Goal: Transaction & Acquisition: Purchase product/service

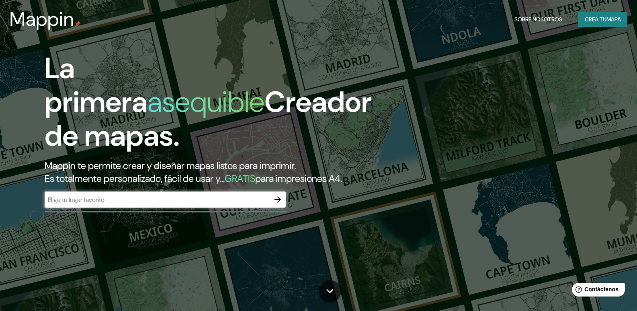
click at [89, 207] on div "​" at bounding box center [165, 199] width 241 height 16
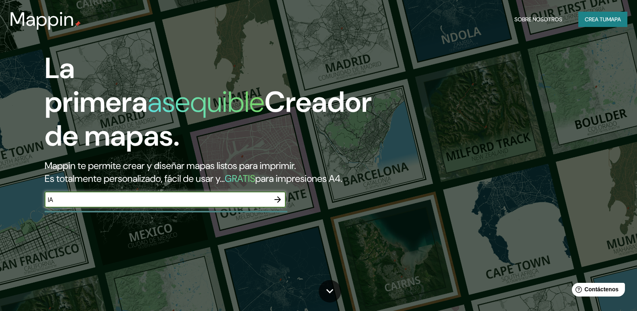
type input "l"
type input "NAIÑO"
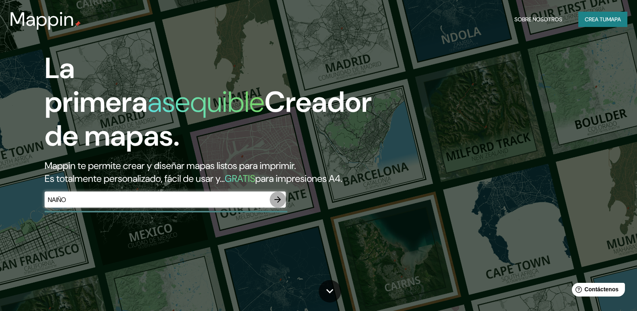
click at [277, 204] on icon "button" at bounding box center [278, 199] width 10 height 10
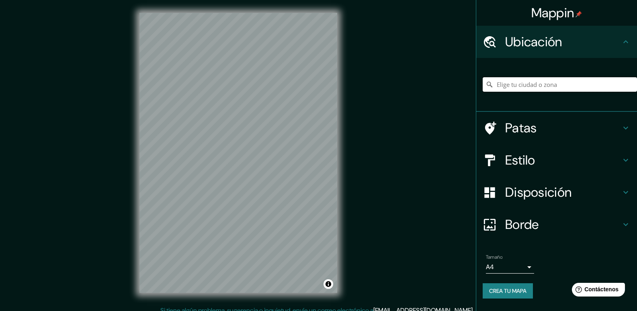
click at [514, 85] on input "Elige tu ciudad o zona" at bounding box center [560, 84] width 154 height 14
type input "LA UNION NARIÑO"
click at [389, 132] on div "Mappin Ubicación LA UNION NARIÑO Patas Estilo Disposición Borde Elige un borde.…" at bounding box center [318, 159] width 637 height 318
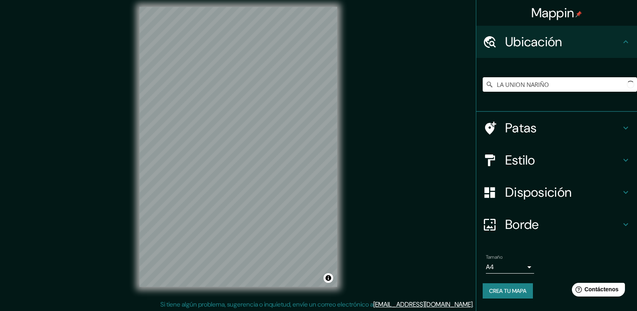
scroll to position [8, 0]
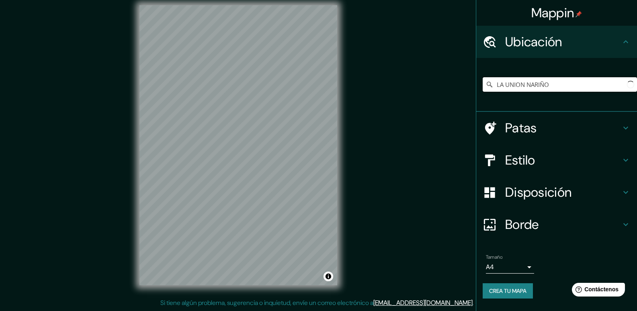
drag, startPoint x: 558, startPoint y: 84, endPoint x: 489, endPoint y: 88, distance: 69.6
click at [490, 88] on input "LA UNION NARIÑO" at bounding box center [560, 84] width 154 height 14
drag, startPoint x: 153, startPoint y: 183, endPoint x: 172, endPoint y: 182, distance: 18.1
click at [176, 184] on div at bounding box center [174, 186] width 6 height 6
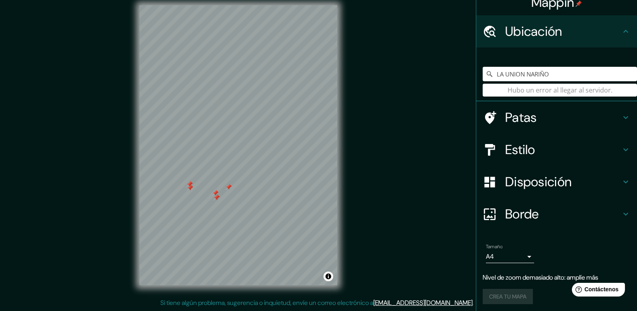
scroll to position [13, 0]
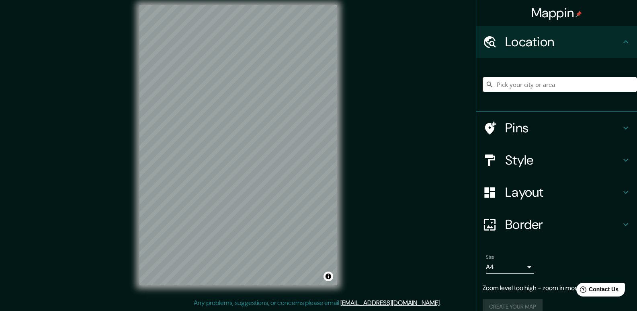
click at [509, 193] on h4 "Layout" at bounding box center [563, 192] width 116 height 16
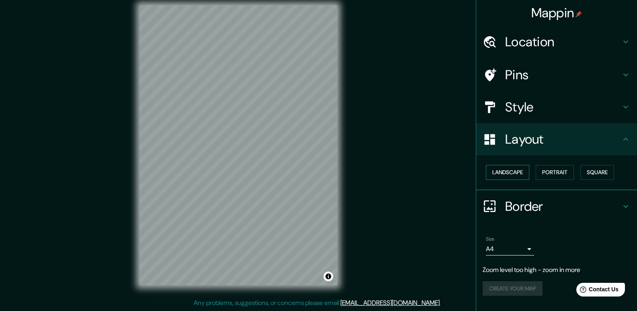
click at [514, 176] on button "Landscape" at bounding box center [507, 172] width 43 height 15
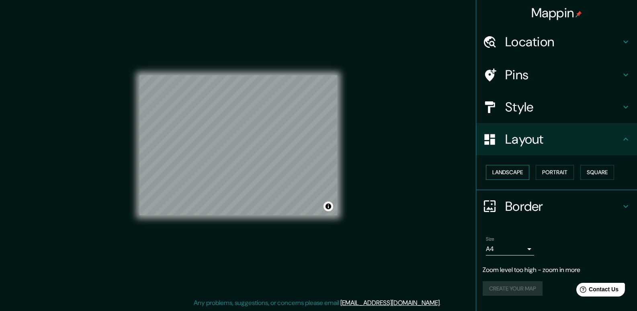
click at [514, 176] on button "Landscape" at bounding box center [507, 172] width 43 height 15
click at [548, 176] on button "Portrait" at bounding box center [555, 172] width 38 height 15
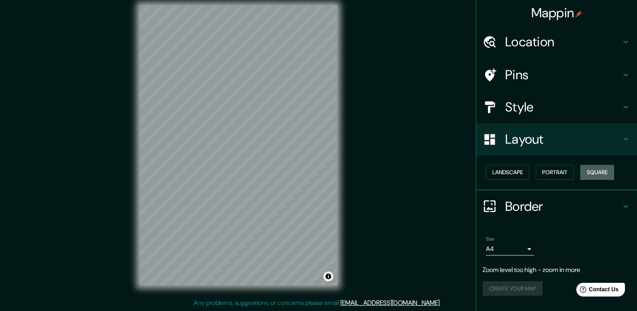
click at [604, 173] on button "Square" at bounding box center [597, 172] width 34 height 15
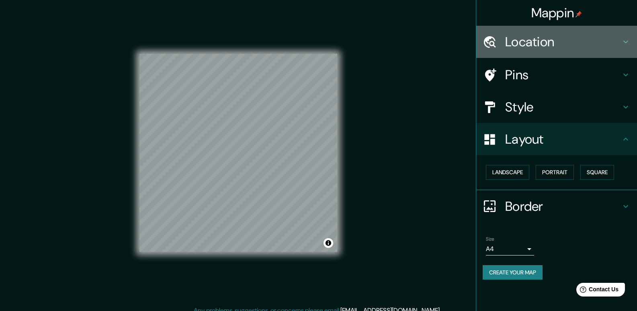
click at [538, 42] on h4 "Location" at bounding box center [563, 42] width 116 height 16
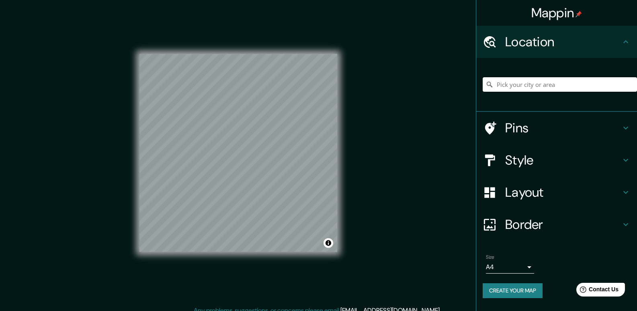
click at [510, 83] on input "Pick your city or area" at bounding box center [560, 84] width 154 height 14
type input "PASTO"
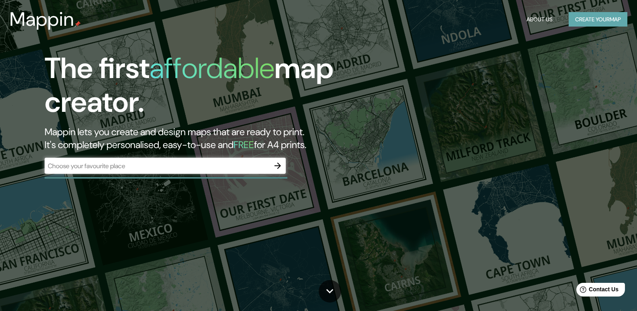
click at [605, 13] on button "Create your map" at bounding box center [598, 19] width 59 height 15
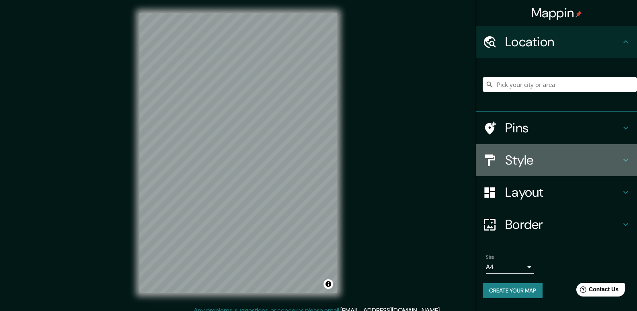
click at [525, 168] on h4 "Style" at bounding box center [563, 160] width 116 height 16
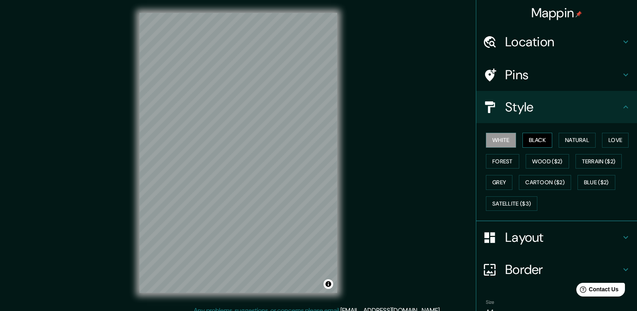
click at [532, 141] on button "Black" at bounding box center [537, 140] width 30 height 15
click at [575, 141] on button "Natural" at bounding box center [577, 140] width 37 height 15
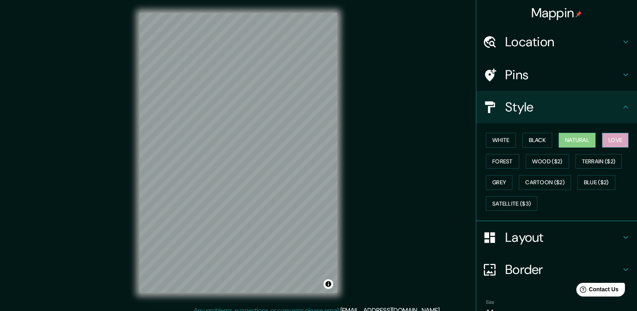
click at [612, 143] on button "Love" at bounding box center [615, 140] width 27 height 15
click at [501, 138] on button "White" at bounding box center [501, 140] width 30 height 15
click at [525, 39] on h4 "Location" at bounding box center [563, 42] width 116 height 16
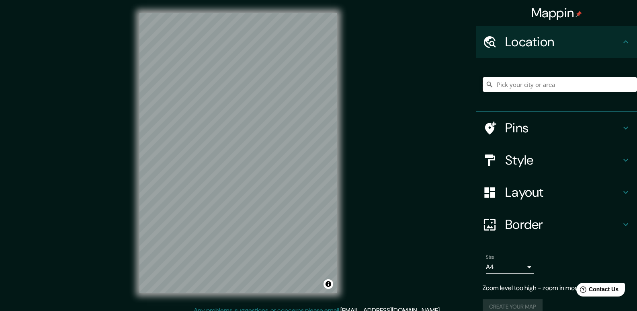
click at [521, 86] on input "Pick your city or area" at bounding box center [560, 84] width 154 height 14
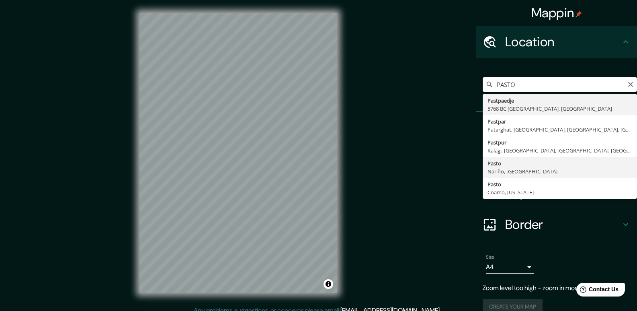
type input "Pasto, [GEOGRAPHIC_DATA], [GEOGRAPHIC_DATA]"
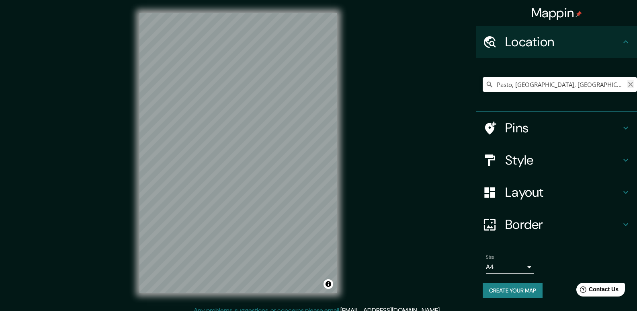
click at [630, 87] on icon "Clear" at bounding box center [630, 84] width 6 height 6
type input "[GEOGRAPHIC_DATA], [GEOGRAPHIC_DATA]"
drag, startPoint x: 574, startPoint y: 88, endPoint x: 479, endPoint y: 103, distance: 96.4
click at [479, 103] on div "[GEOGRAPHIC_DATA], [GEOGRAPHIC_DATA] Provincia de [GEOGRAPHIC_DATA] [GEOGRAPHIC…" at bounding box center [556, 85] width 161 height 54
type input "LPasto, Nariño, [GEOGRAPHIC_DATA]"
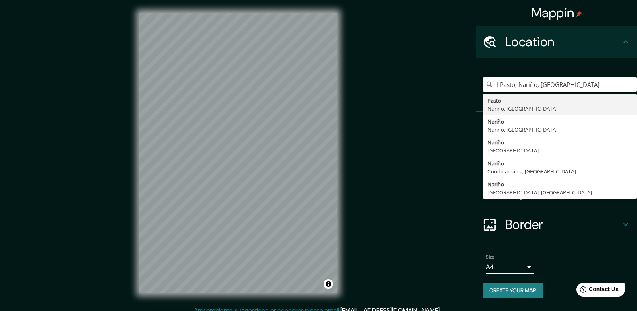
drag, startPoint x: 574, startPoint y: 80, endPoint x: 456, endPoint y: 112, distance: 122.0
click at [456, 112] on div "Mappin Location [GEOGRAPHIC_DATA], [GEOGRAPHIC_DATA], [GEOGRAPHIC_DATA] Pasto […" at bounding box center [318, 159] width 637 height 318
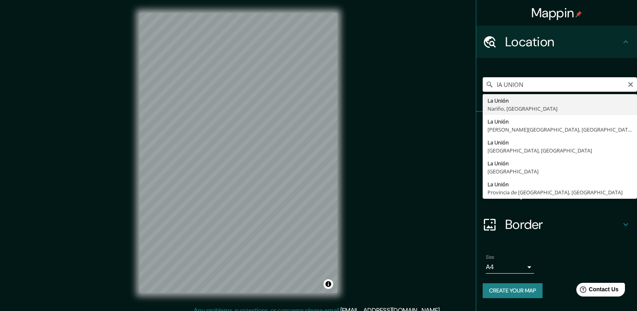
type input "[GEOGRAPHIC_DATA], [GEOGRAPHIC_DATA], [GEOGRAPHIC_DATA]"
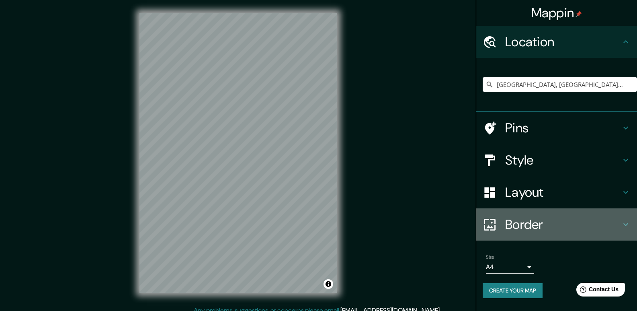
click at [544, 223] on h4 "Border" at bounding box center [563, 224] width 116 height 16
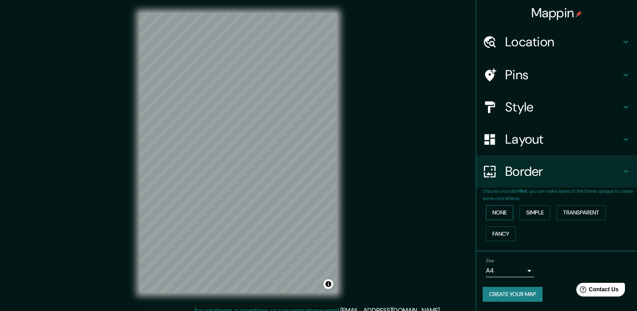
click at [497, 211] on button "None" at bounding box center [499, 212] width 27 height 15
click at [526, 215] on button "Simple" at bounding box center [535, 212] width 31 height 15
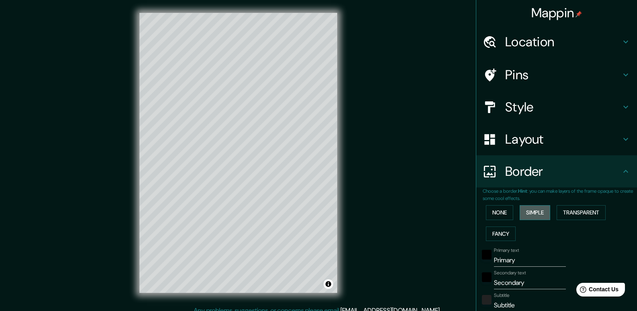
click at [526, 215] on button "Simple" at bounding box center [535, 212] width 31 height 15
type input "197"
type input "39"
click at [500, 215] on button "None" at bounding box center [499, 212] width 27 height 15
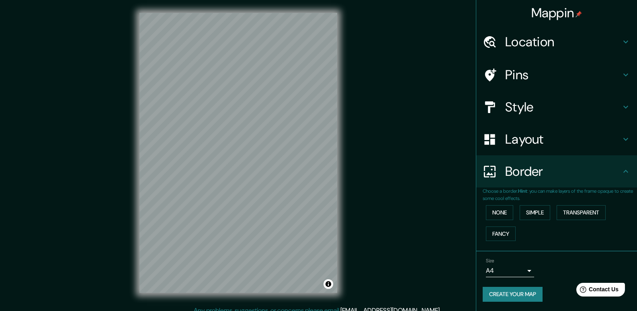
click at [525, 140] on h4 "Layout" at bounding box center [563, 139] width 116 height 16
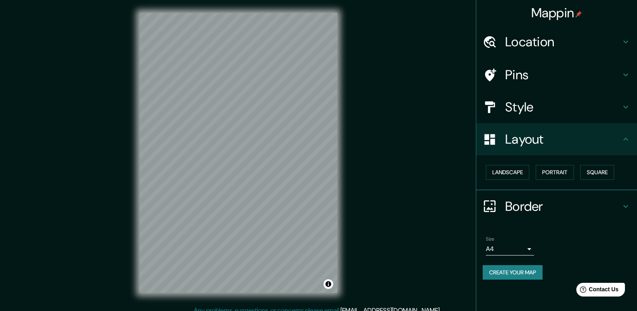
click at [521, 104] on h4 "Style" at bounding box center [563, 107] width 116 height 16
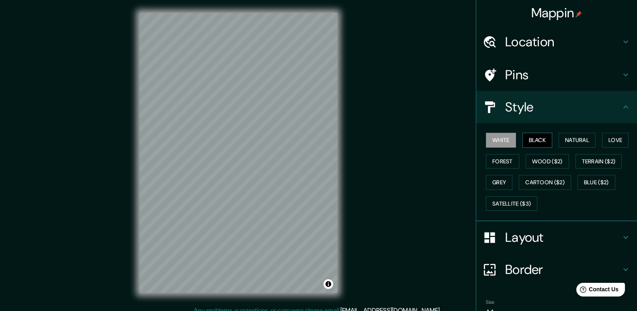
click at [531, 145] on button "Black" at bounding box center [537, 140] width 30 height 15
click at [498, 145] on button "White" at bounding box center [501, 140] width 30 height 15
click at [571, 142] on button "Natural" at bounding box center [577, 140] width 37 height 15
click at [509, 142] on button "White" at bounding box center [501, 140] width 30 height 15
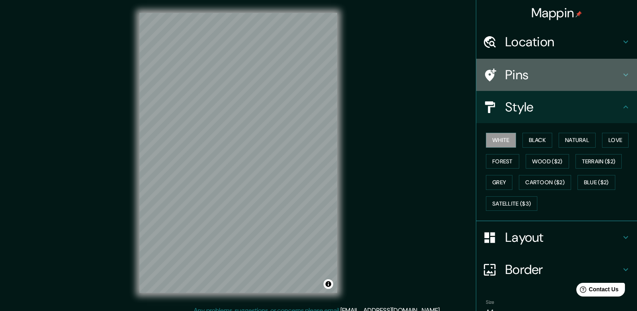
click at [533, 74] on h4 "Pins" at bounding box center [563, 75] width 116 height 16
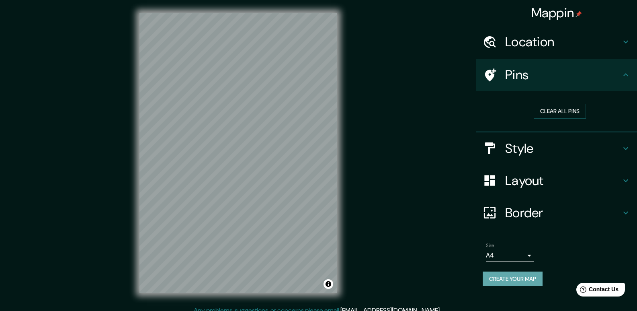
click at [537, 279] on button "Create your map" at bounding box center [513, 278] width 60 height 15
